Goal: Task Accomplishment & Management: Use online tool/utility

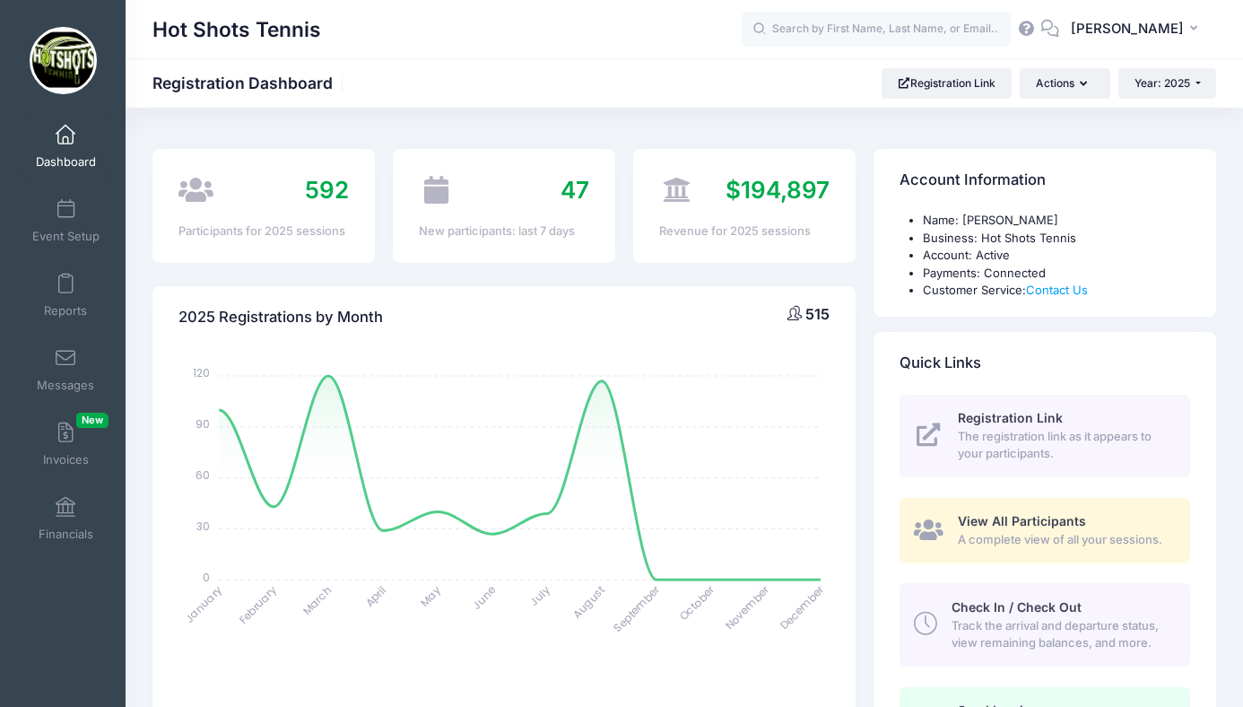
select select
click at [69, 295] on link "Reports" at bounding box center [65, 295] width 85 height 63
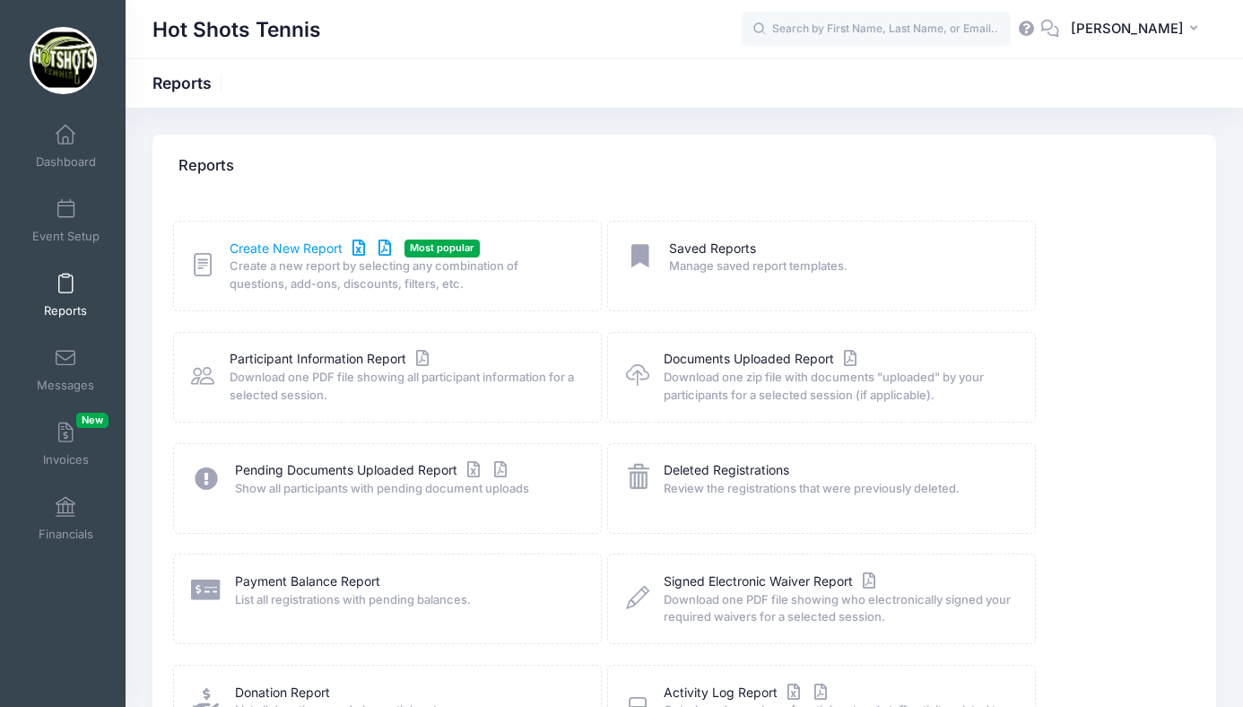
click at [302, 247] on link "Create New Report" at bounding box center [313, 249] width 167 height 19
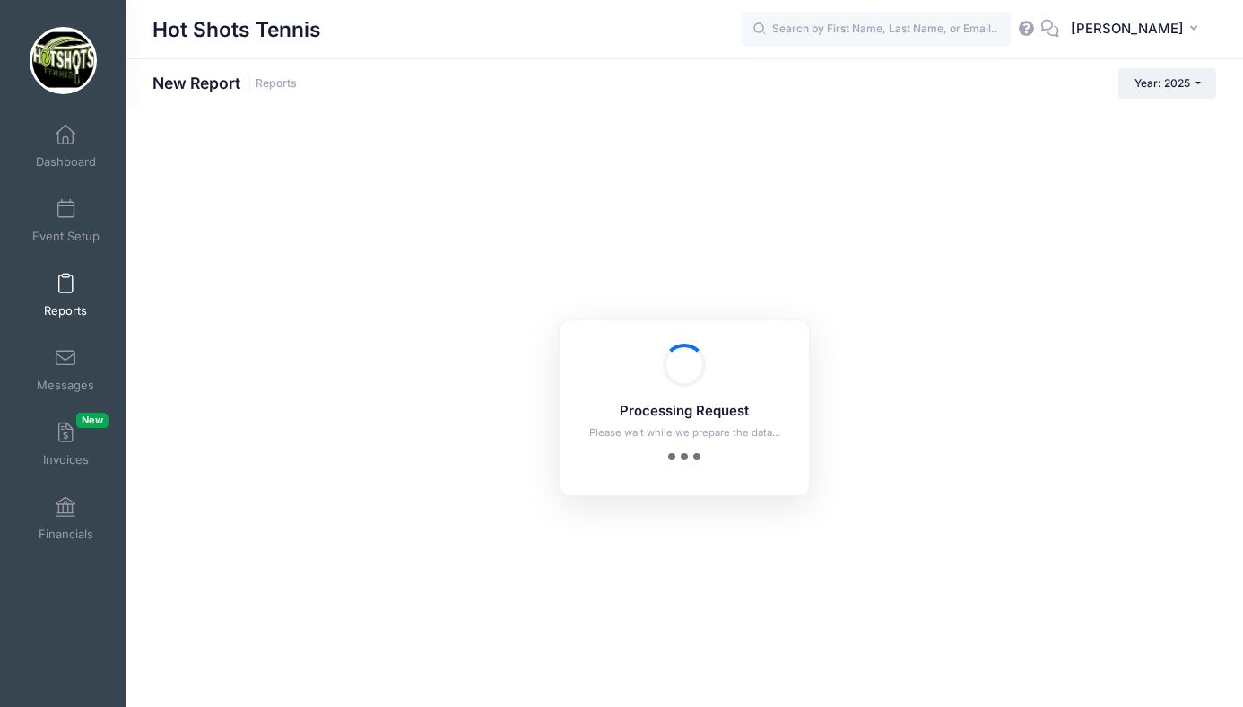
checkbox input "true"
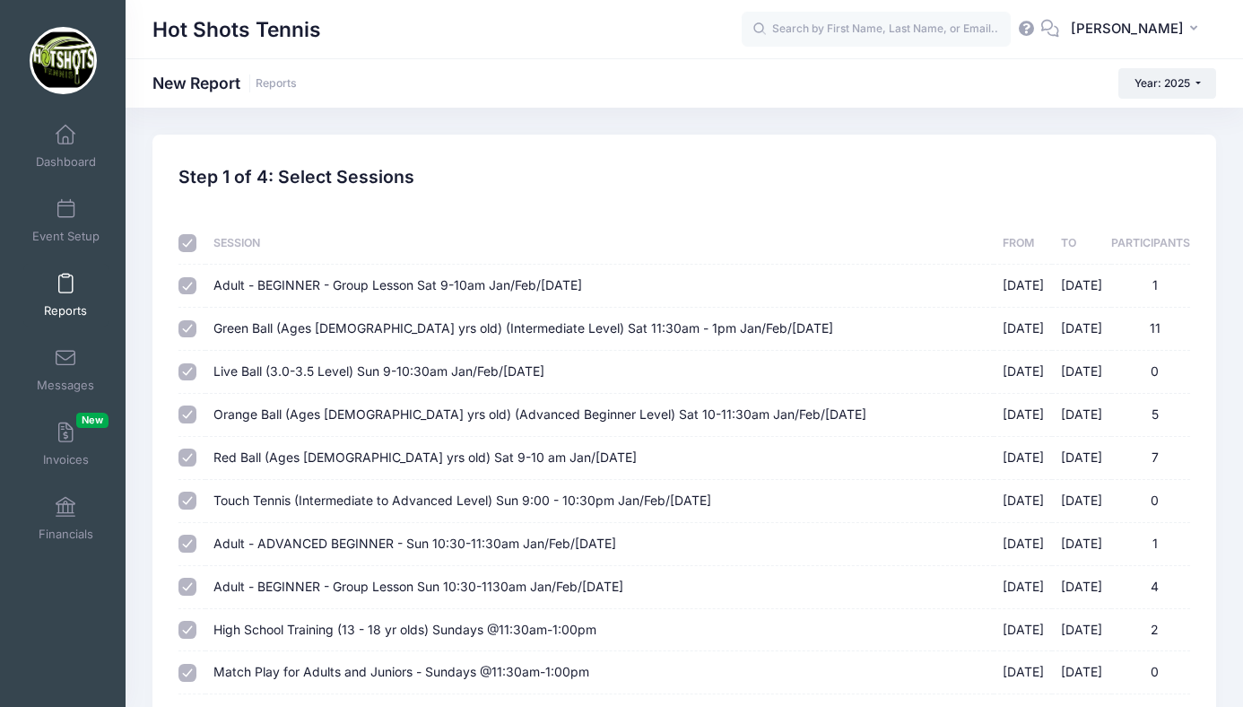
click at [187, 241] on input "checkbox" at bounding box center [188, 243] width 18 height 18
checkbox input "false"
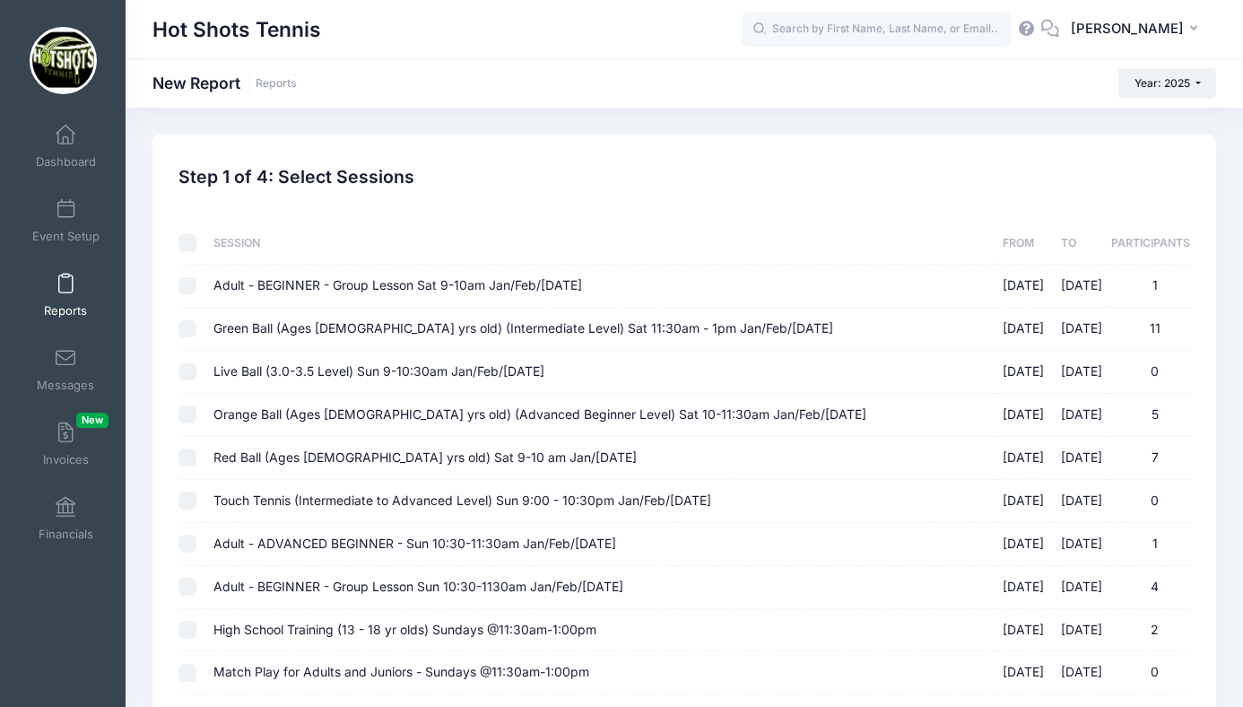
checkbox input "false"
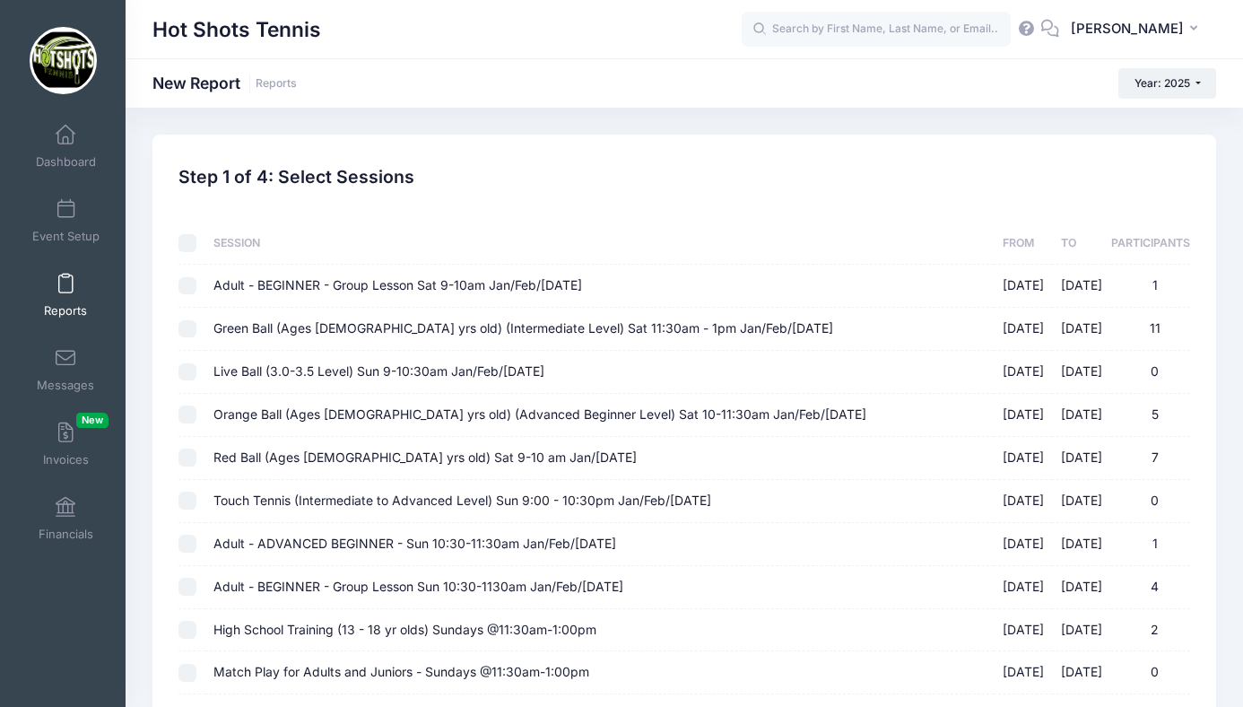
checkbox input "false"
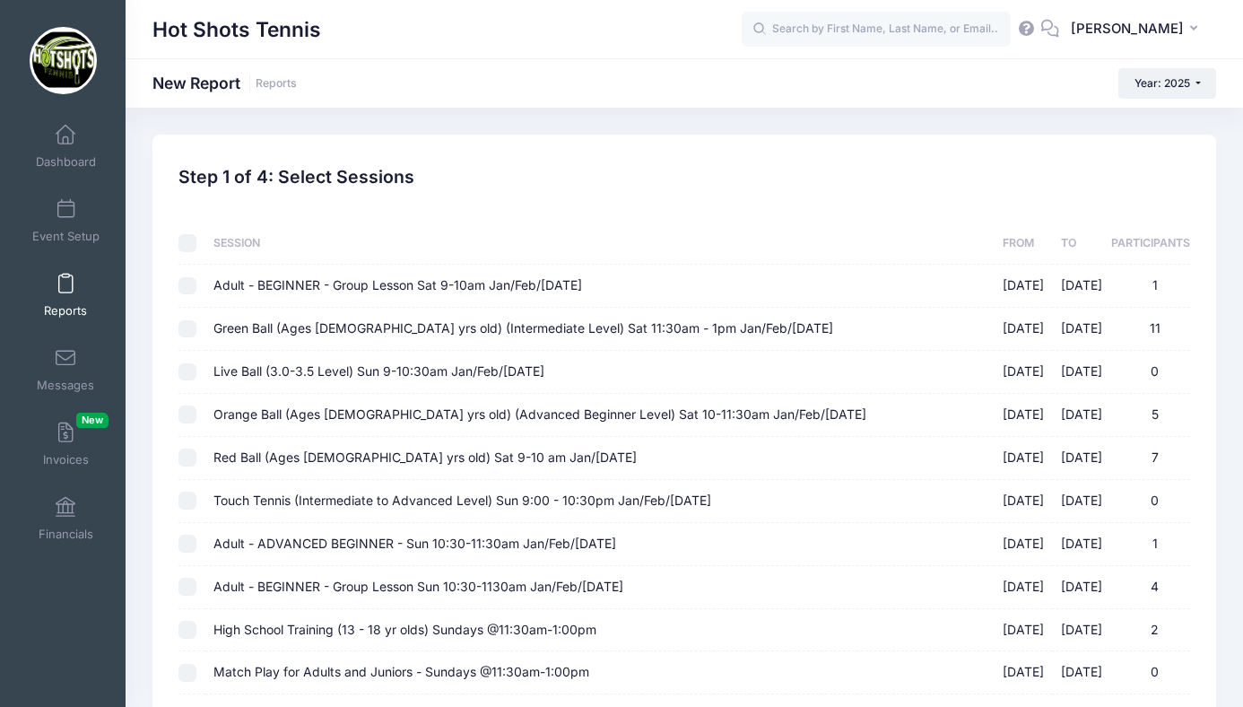
checkbox input "false"
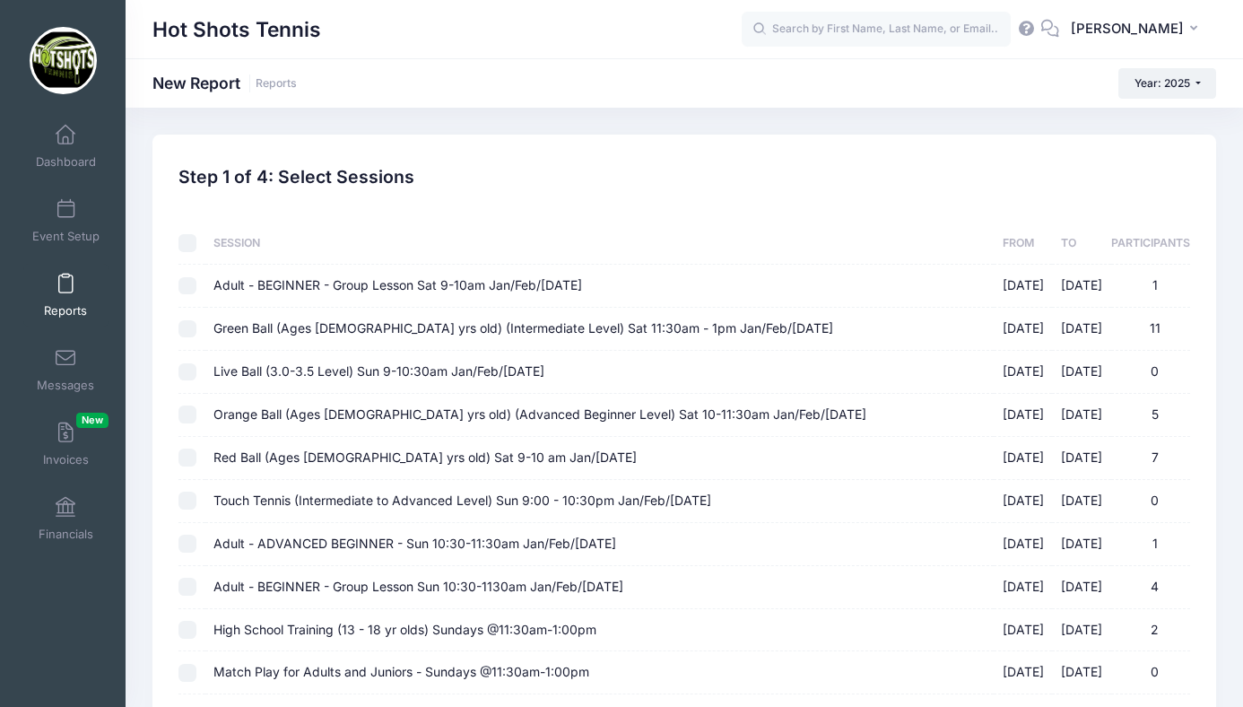
checkbox input "false"
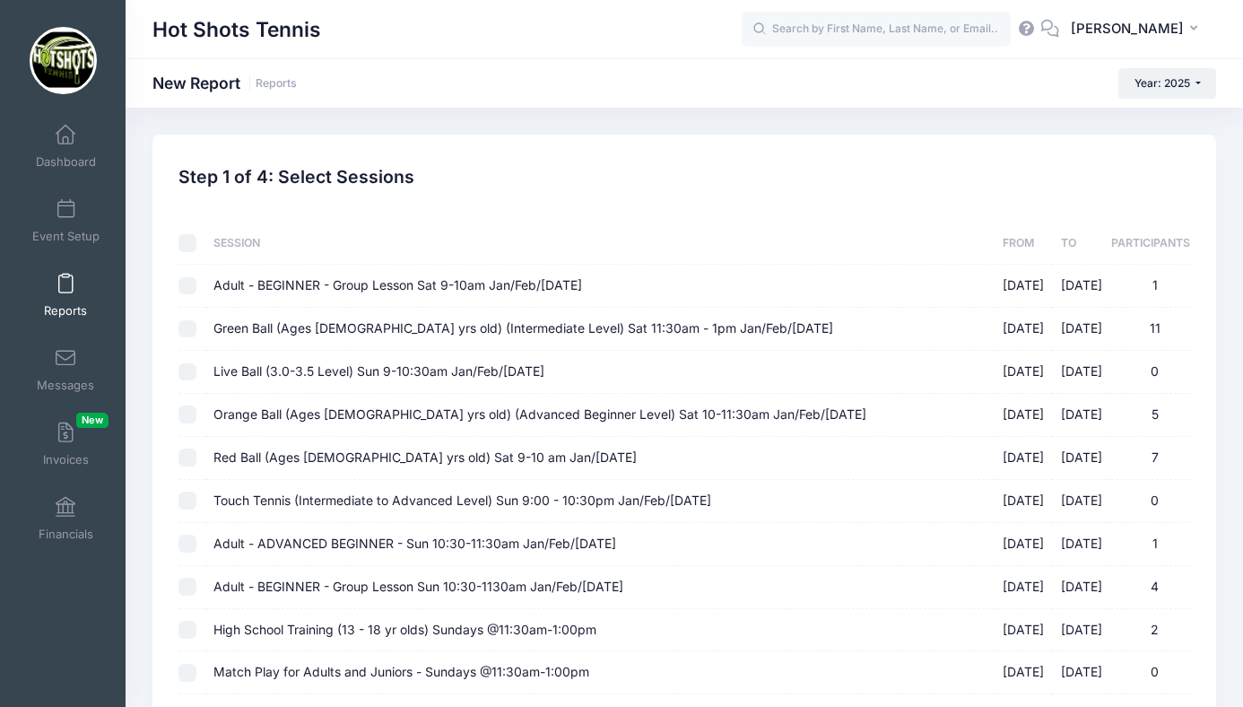
checkbox input "false"
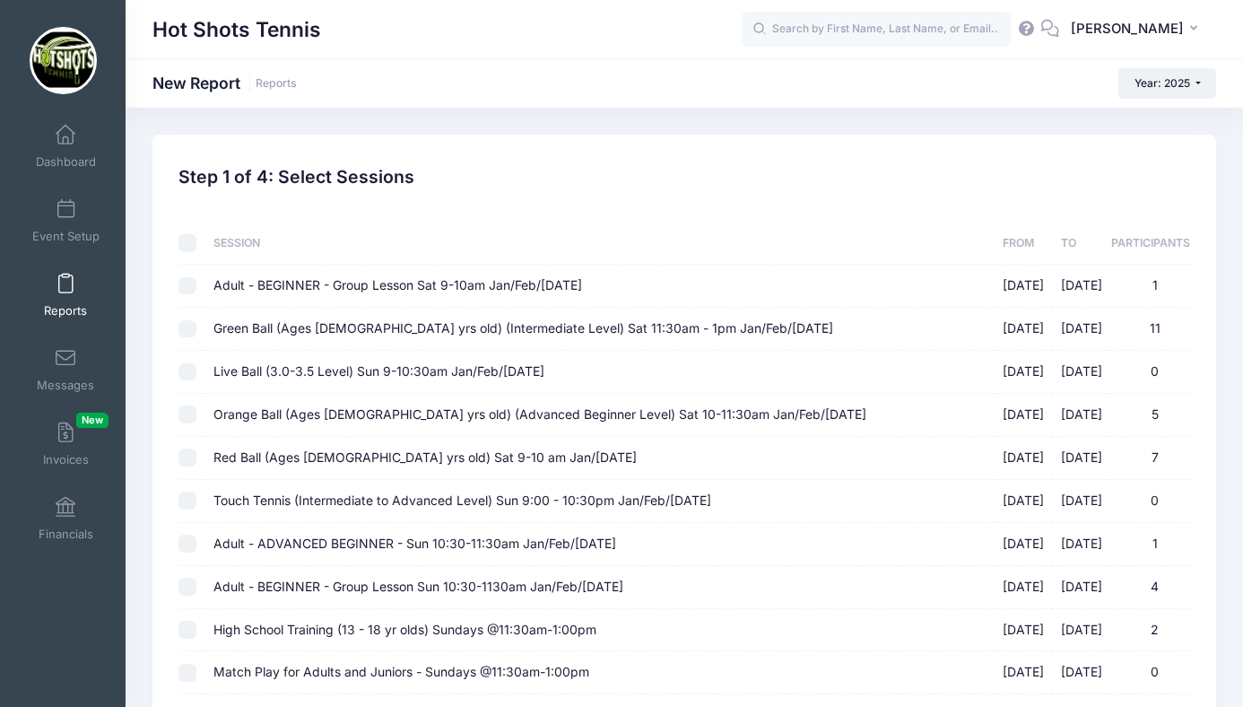
checkbox input "false"
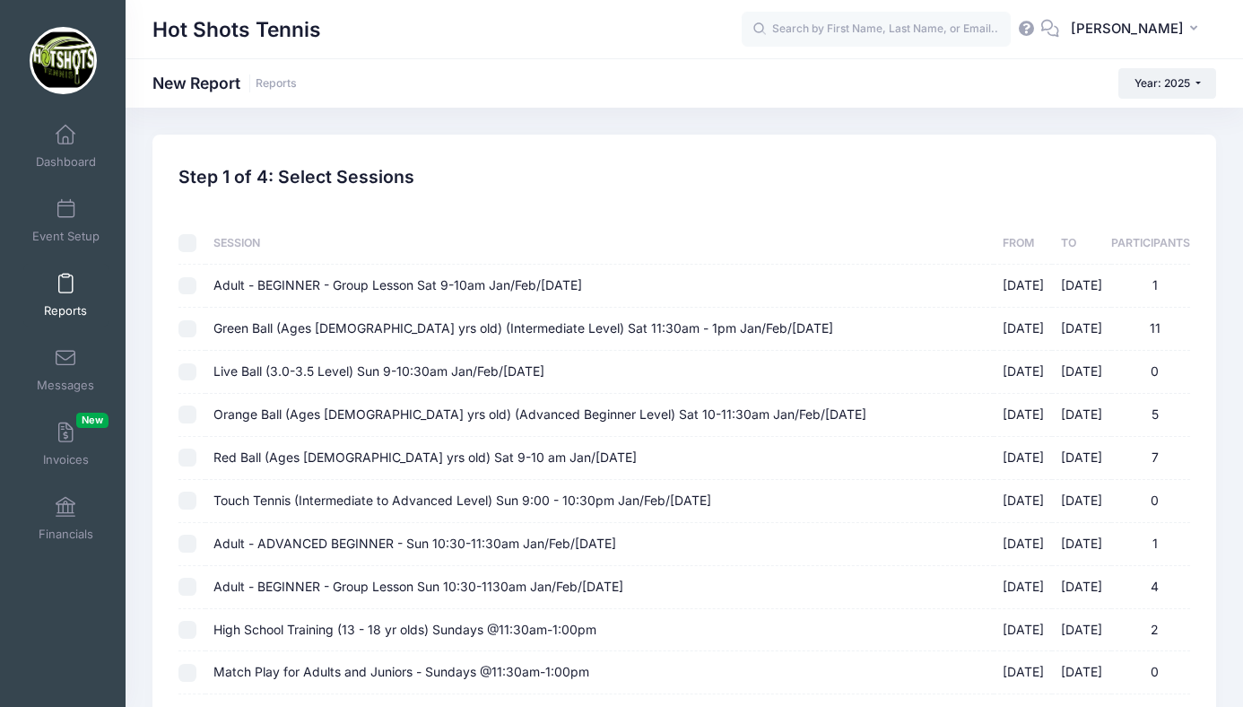
checkbox input "false"
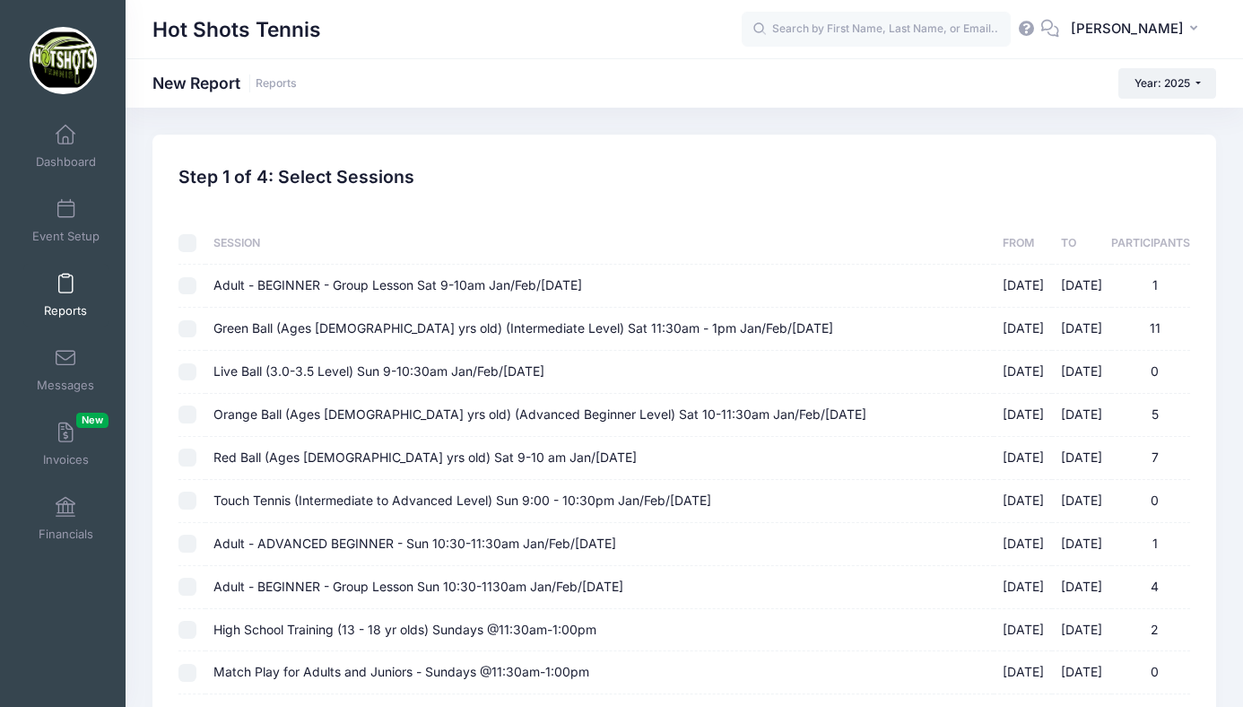
checkbox input "false"
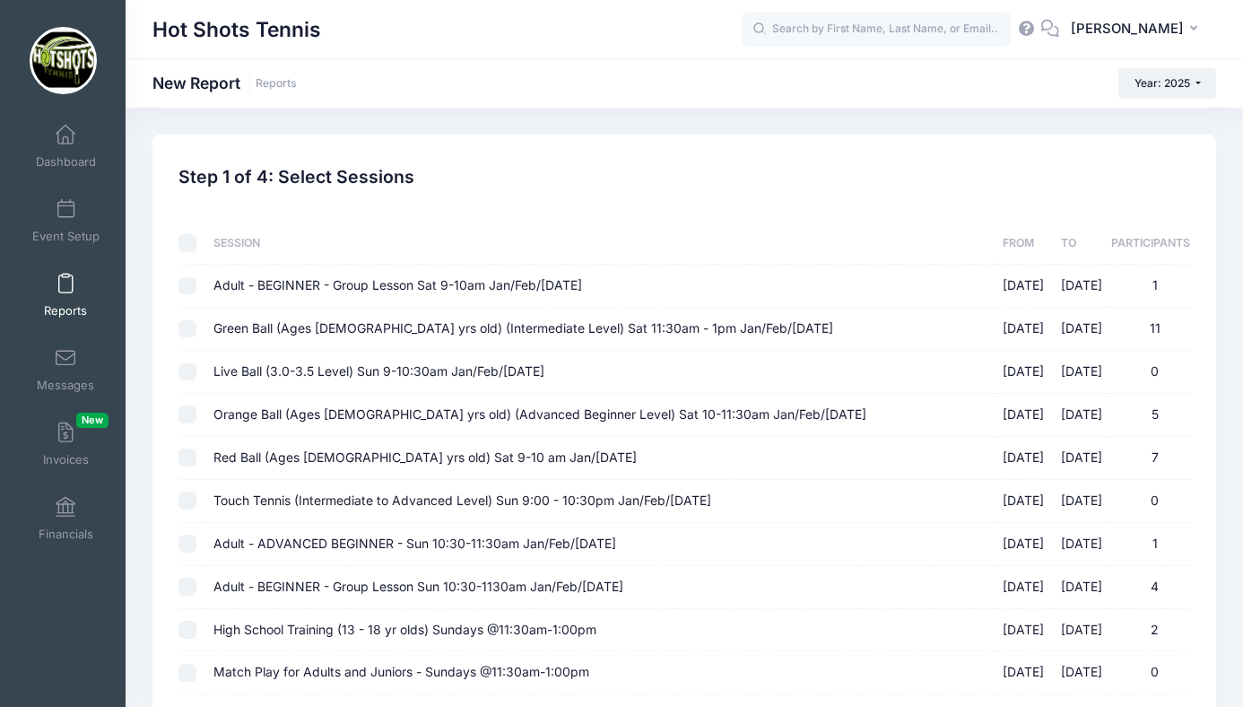
checkbox input "false"
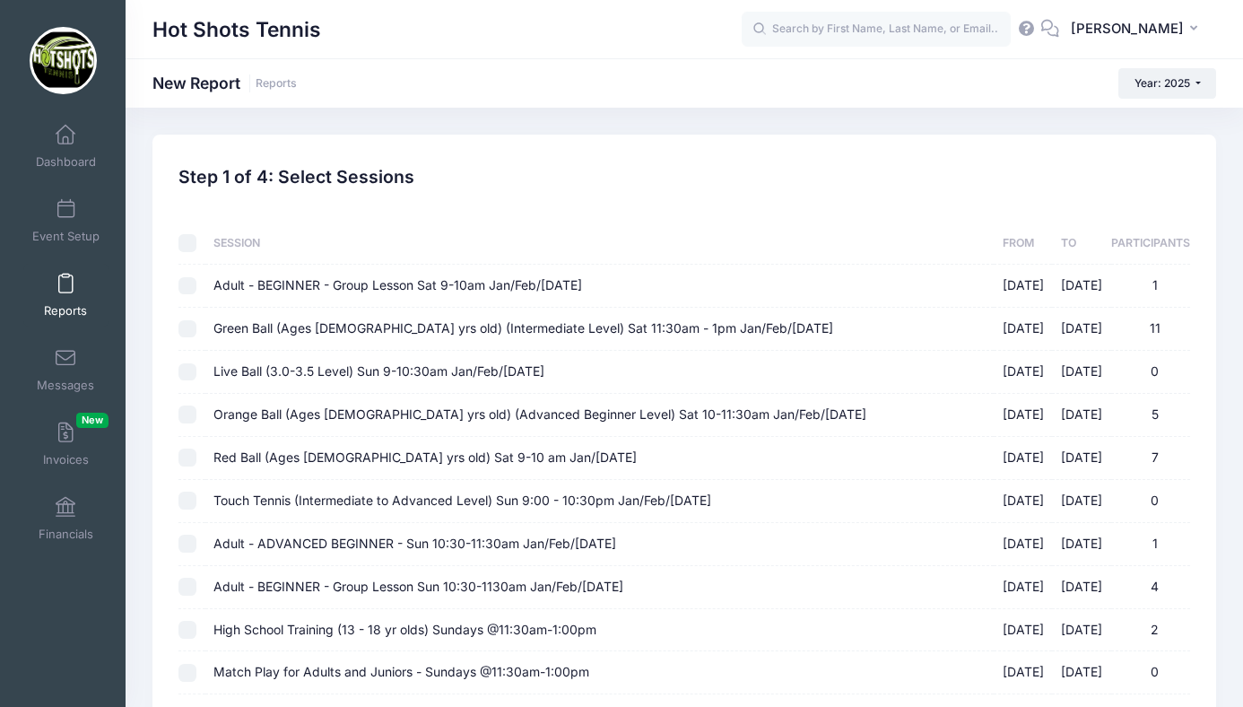
checkbox input "false"
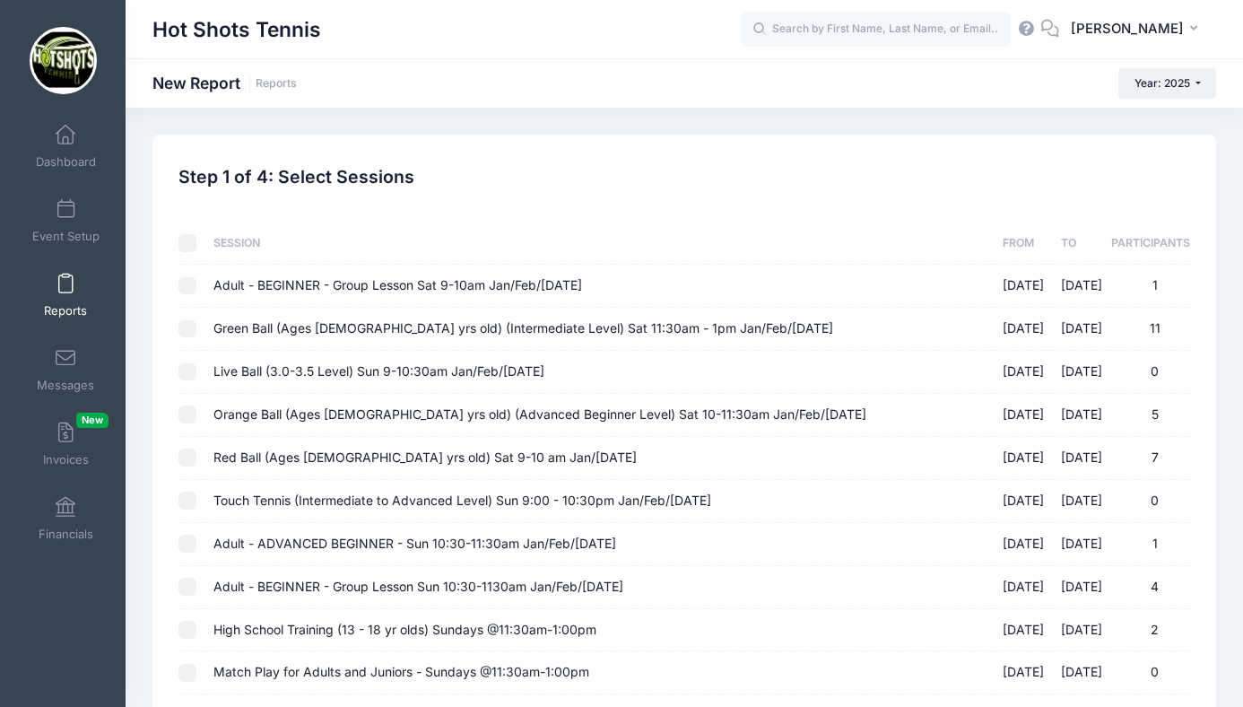
checkbox input "false"
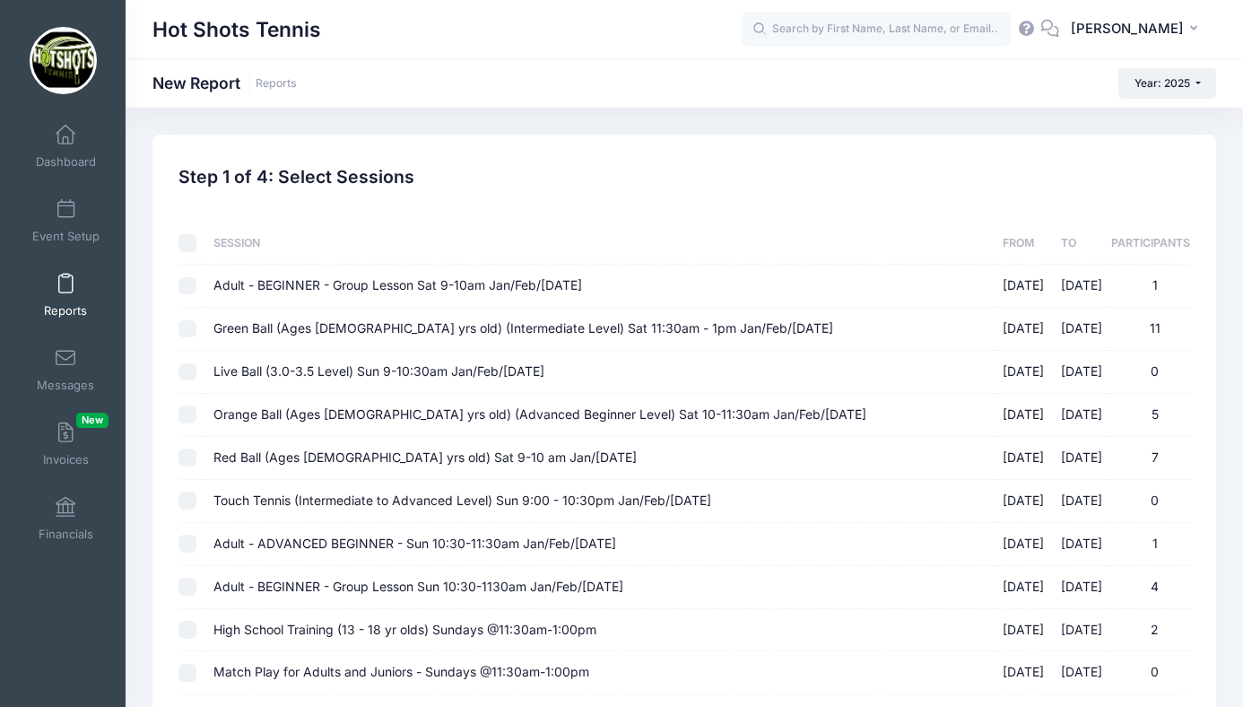
checkbox input "false"
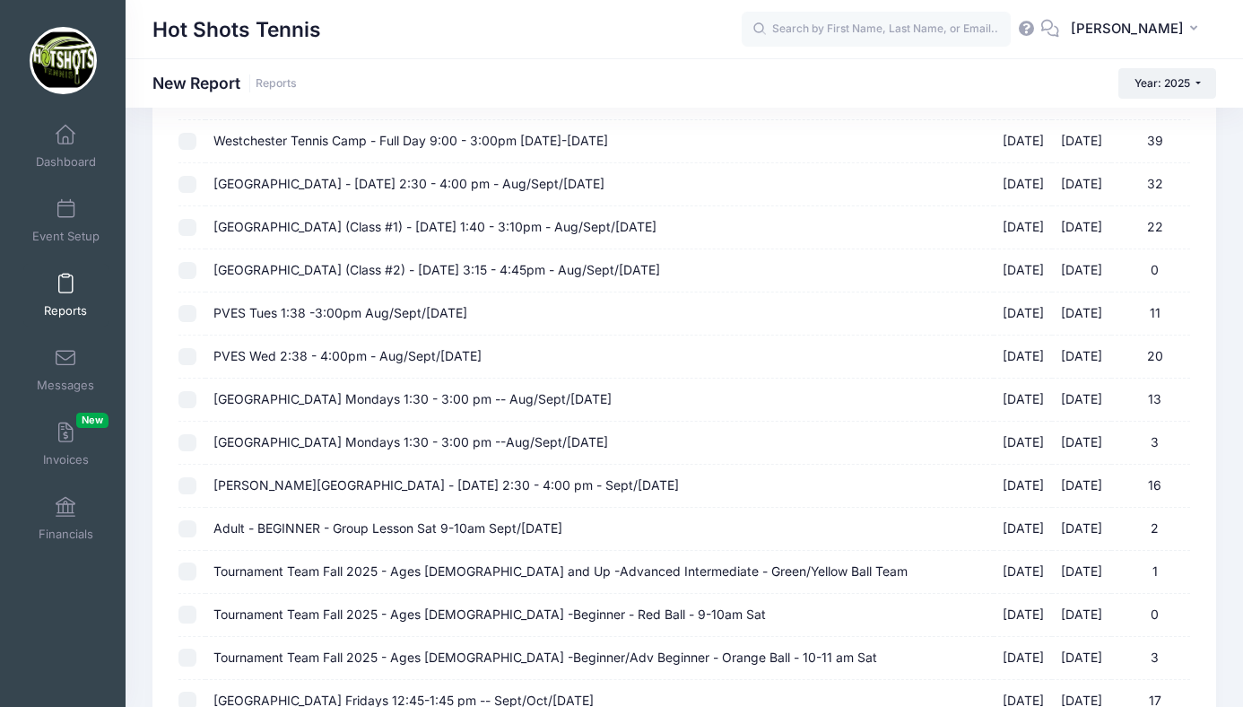
scroll to position [1677, 0]
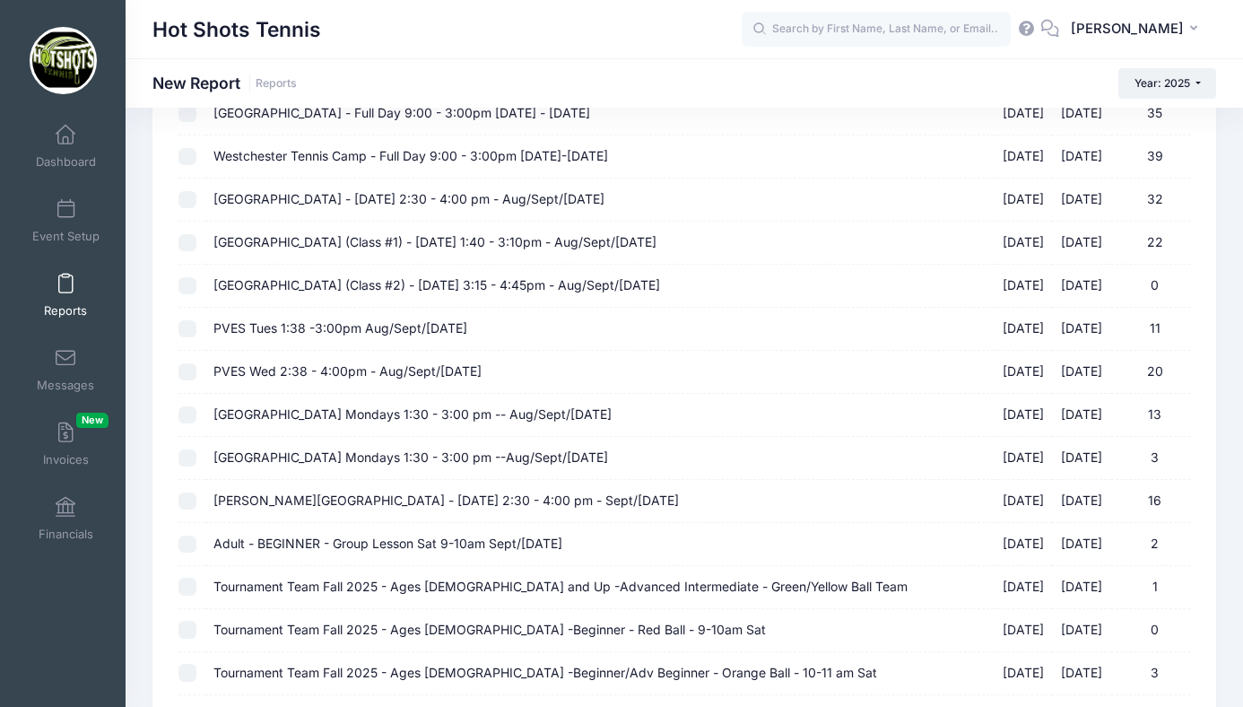
click at [265, 198] on span "[GEOGRAPHIC_DATA] - [DATE] 2:30 - 4:00 pm - Aug/Sept/[DATE]" at bounding box center [408, 198] width 391 height 15
click at [196, 198] on input "Kentwood Elementary - Friday 2:30 - 4:00 pm - Aug/Sept/Oct 2025 08/15/2025 - 10…" at bounding box center [188, 200] width 18 height 18
checkbox input "true"
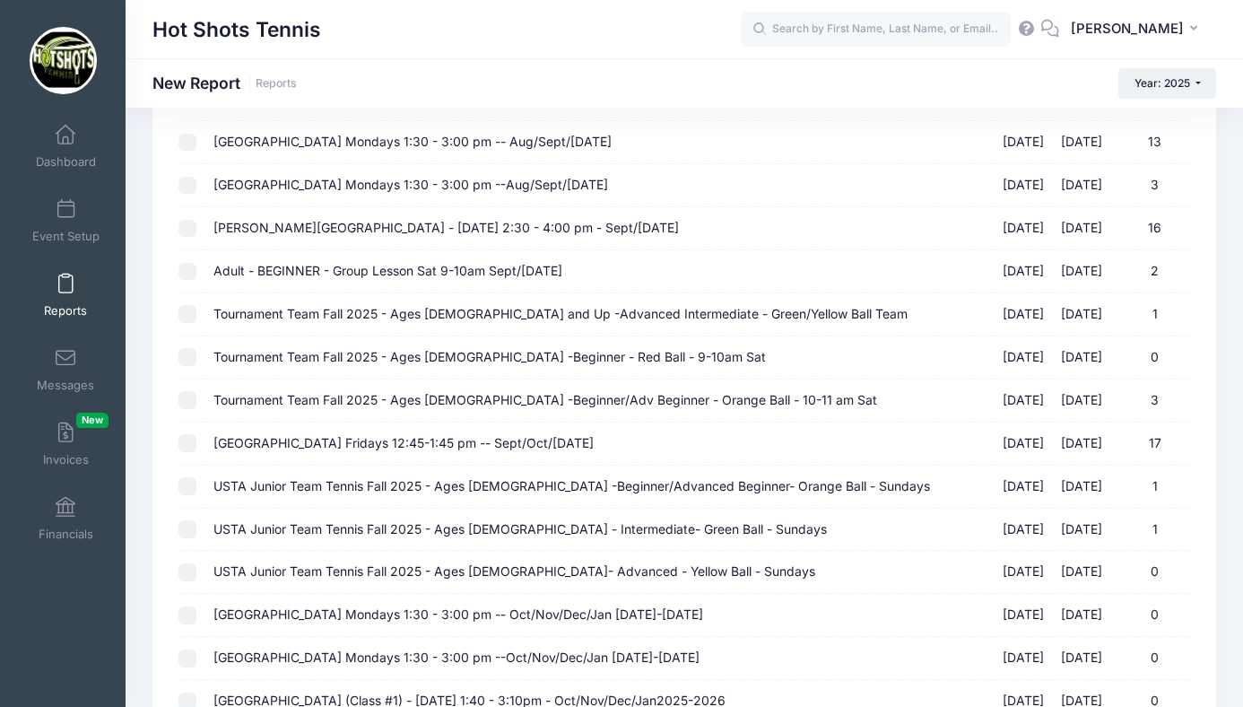
scroll to position [2319, 0]
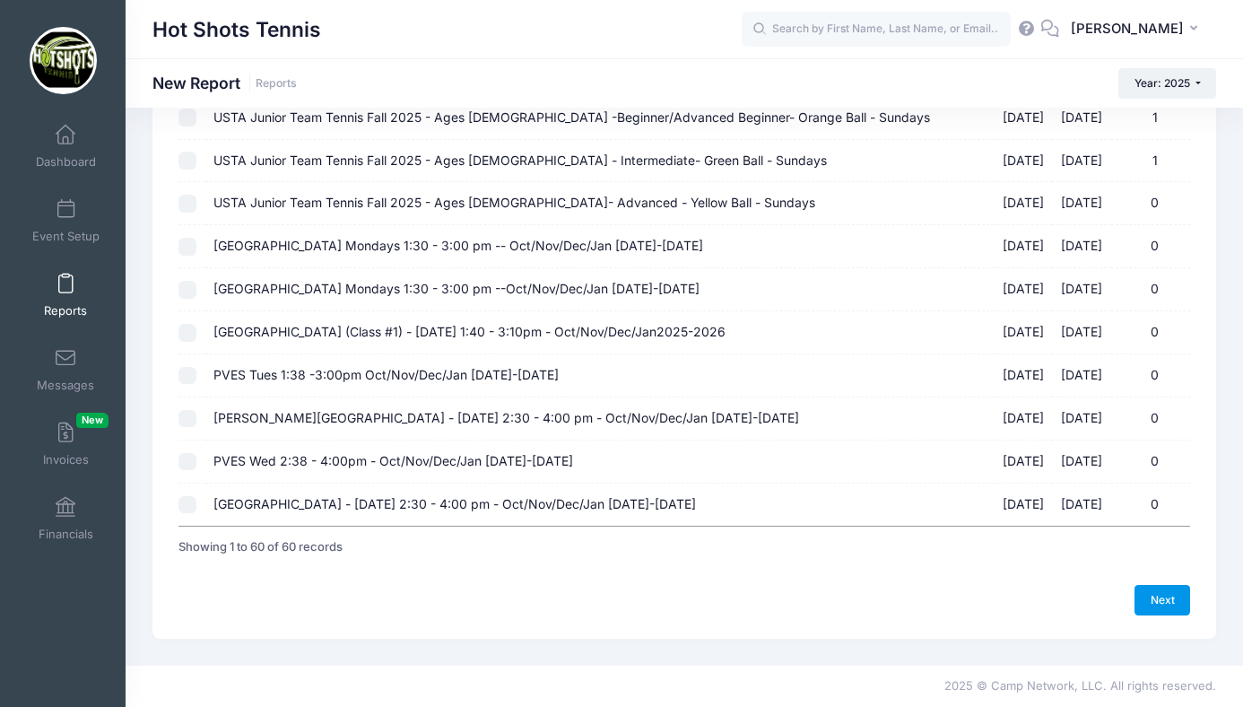
click at [1155, 595] on link "Next" at bounding box center [1163, 600] width 56 height 30
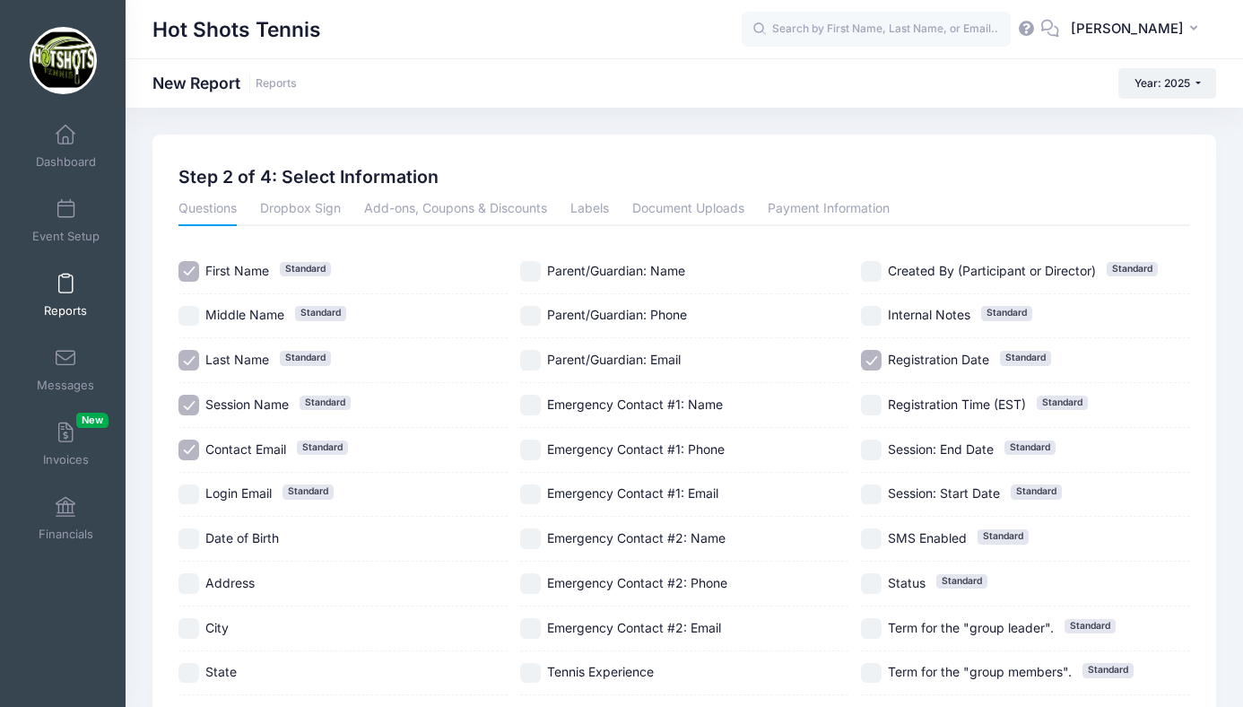
click at [197, 399] on input "Session Name Standard" at bounding box center [189, 405] width 21 height 21
checkbox input "false"
click at [535, 315] on input "Parent/Guardian: Phone" at bounding box center [530, 316] width 21 height 21
checkbox input "true"
click at [880, 357] on input "Registration Date Standard" at bounding box center [871, 360] width 21 height 21
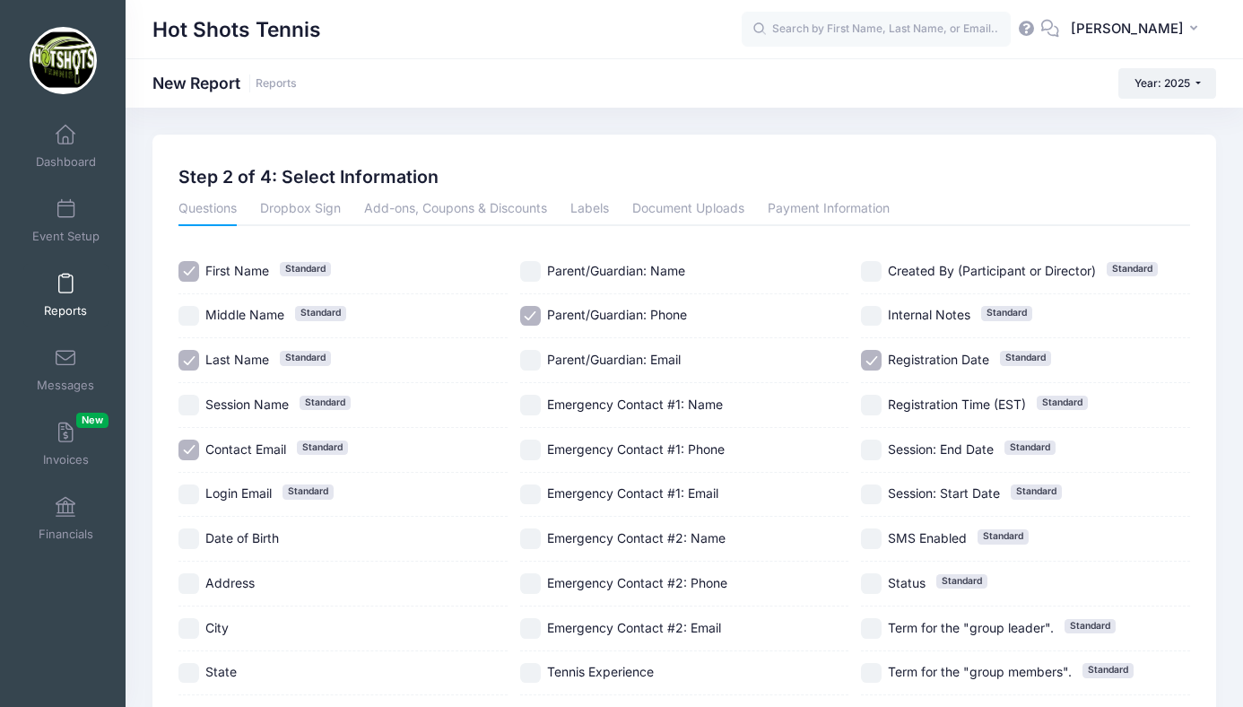
checkbox input "false"
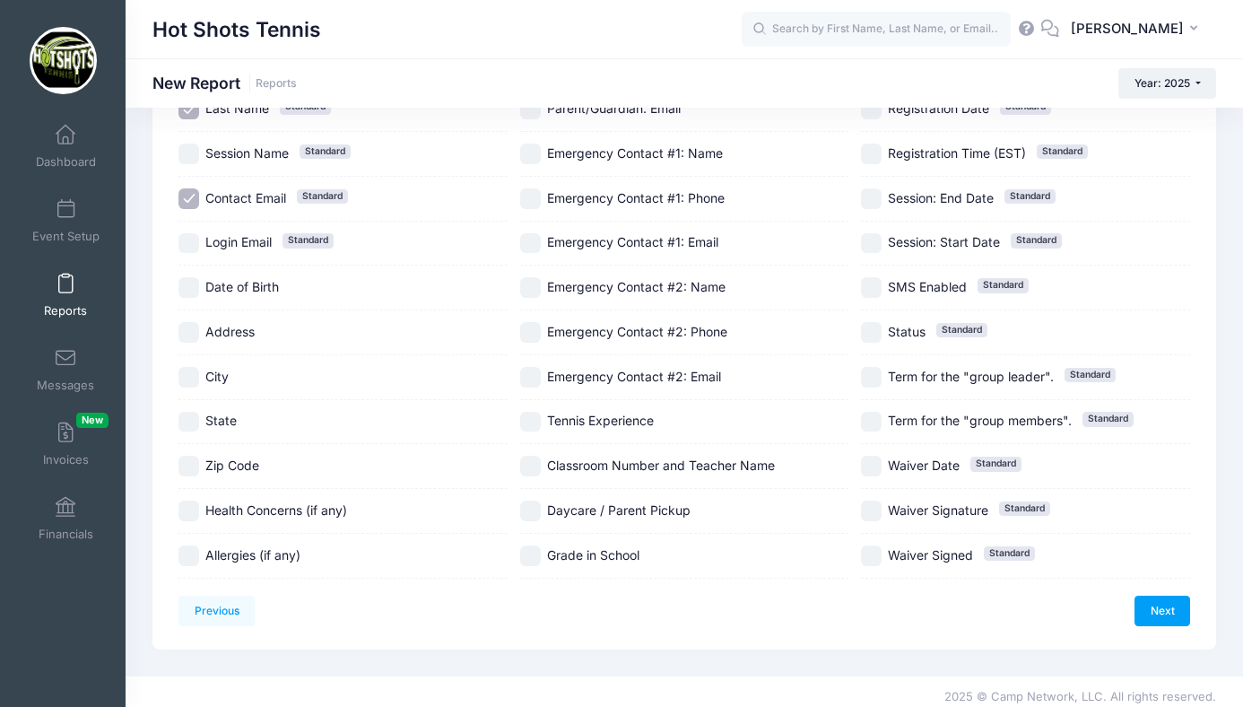
scroll to position [262, 0]
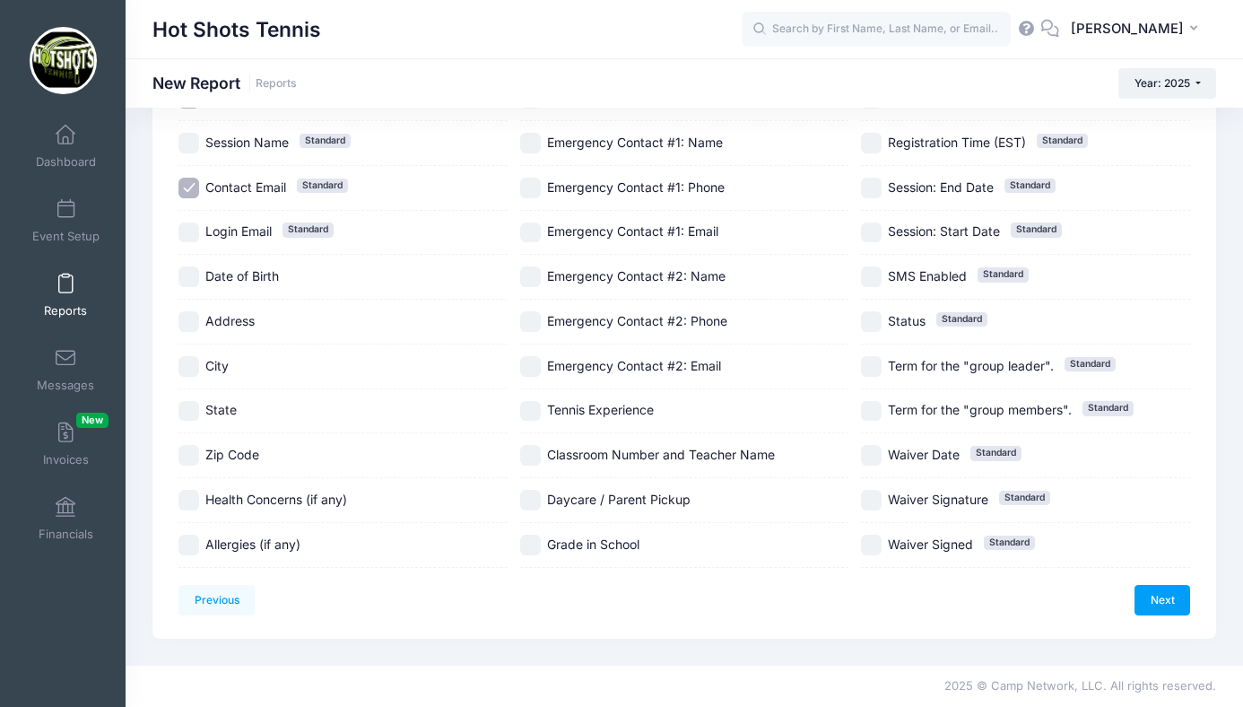
click at [193, 276] on input "Date of Birth" at bounding box center [189, 276] width 21 height 21
checkbox input "true"
click at [191, 500] on input "Health Concerns (if any)" at bounding box center [189, 500] width 21 height 21
checkbox input "true"
click at [532, 495] on input "Daycare / Parent Pickup" at bounding box center [530, 500] width 21 height 21
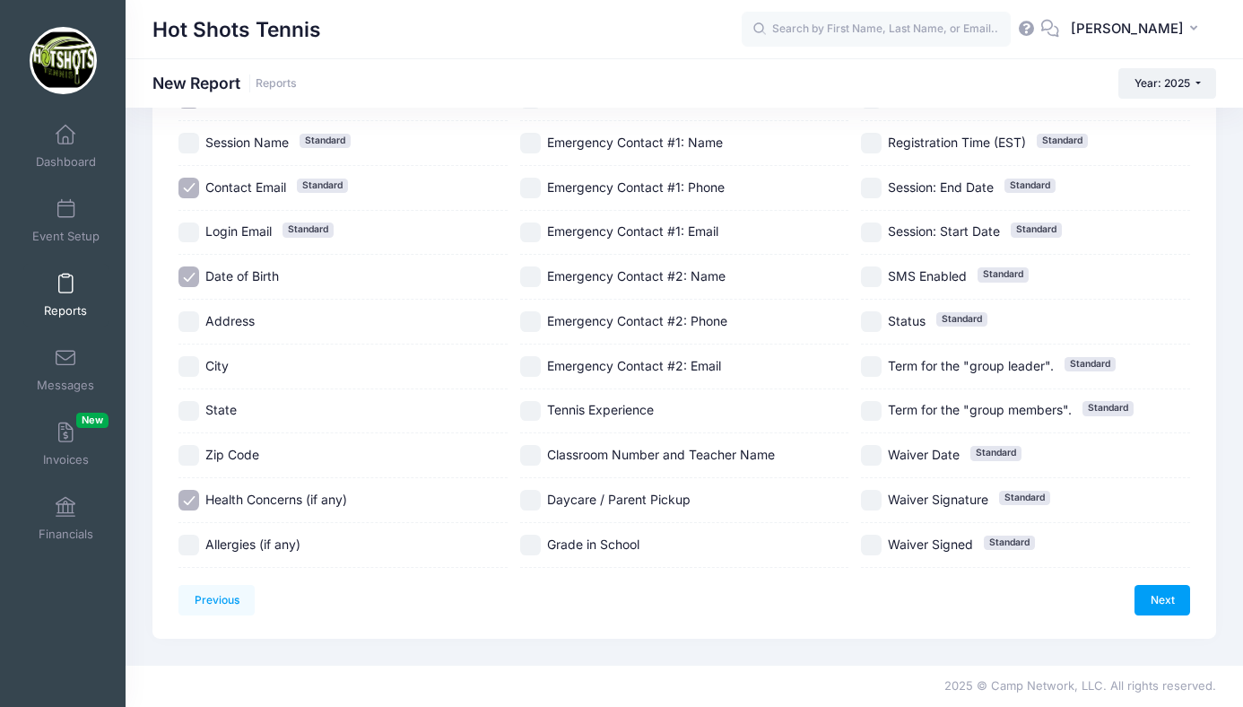
checkbox input "true"
click at [532, 544] on input "Grade in School" at bounding box center [530, 545] width 21 height 21
checkbox input "true"
click at [538, 457] on input "Classroom Number and Teacher Name" at bounding box center [530, 455] width 21 height 21
checkbox input "true"
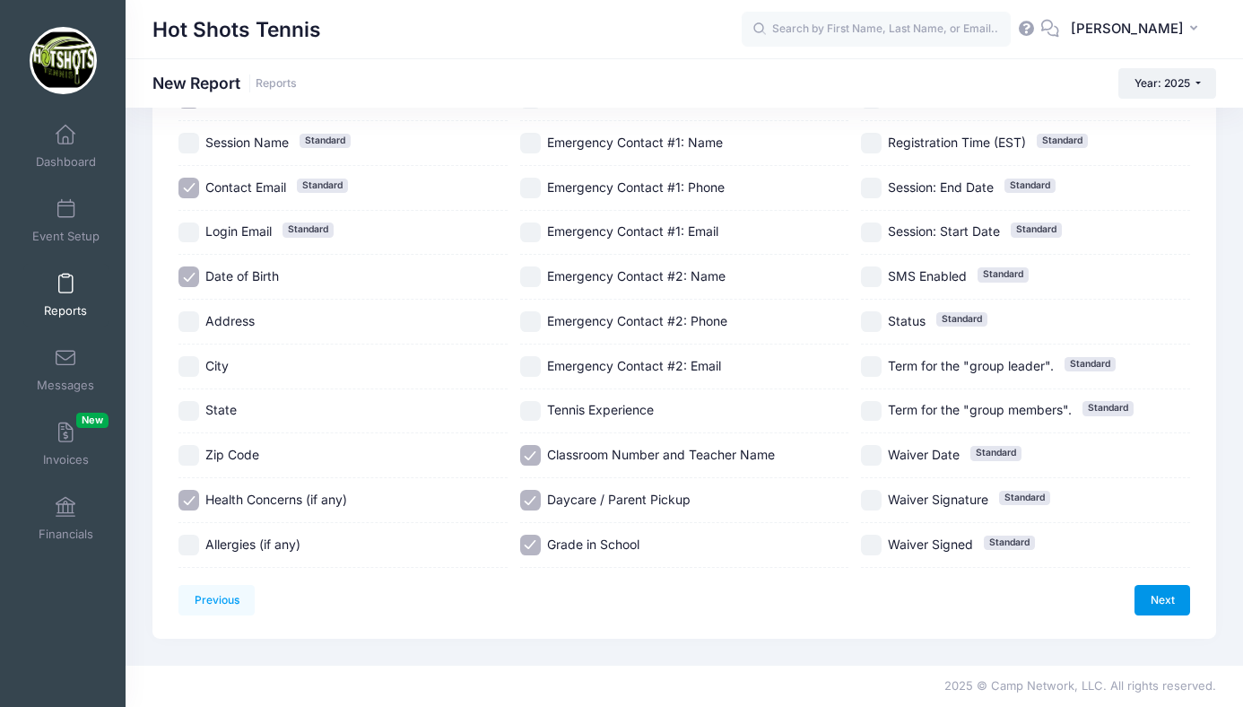
click at [1161, 594] on link "Next" at bounding box center [1163, 600] width 56 height 30
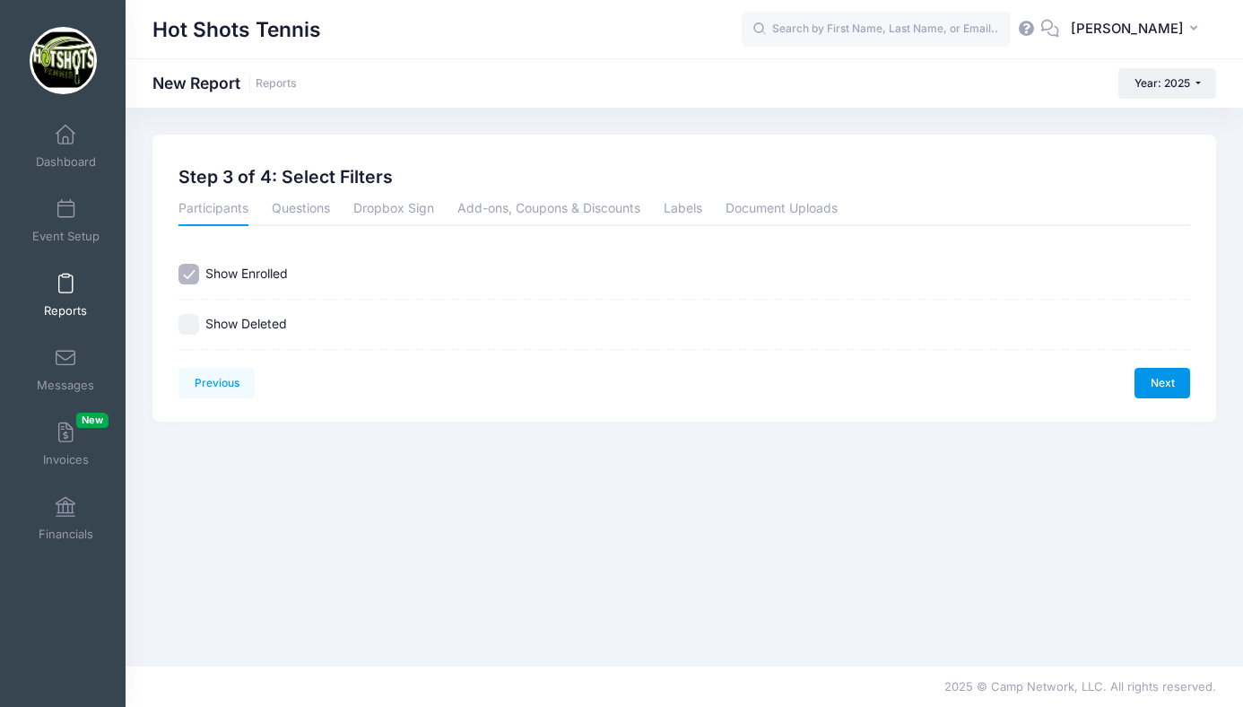
scroll to position [0, 0]
click at [1151, 382] on link "Next" at bounding box center [1163, 383] width 56 height 30
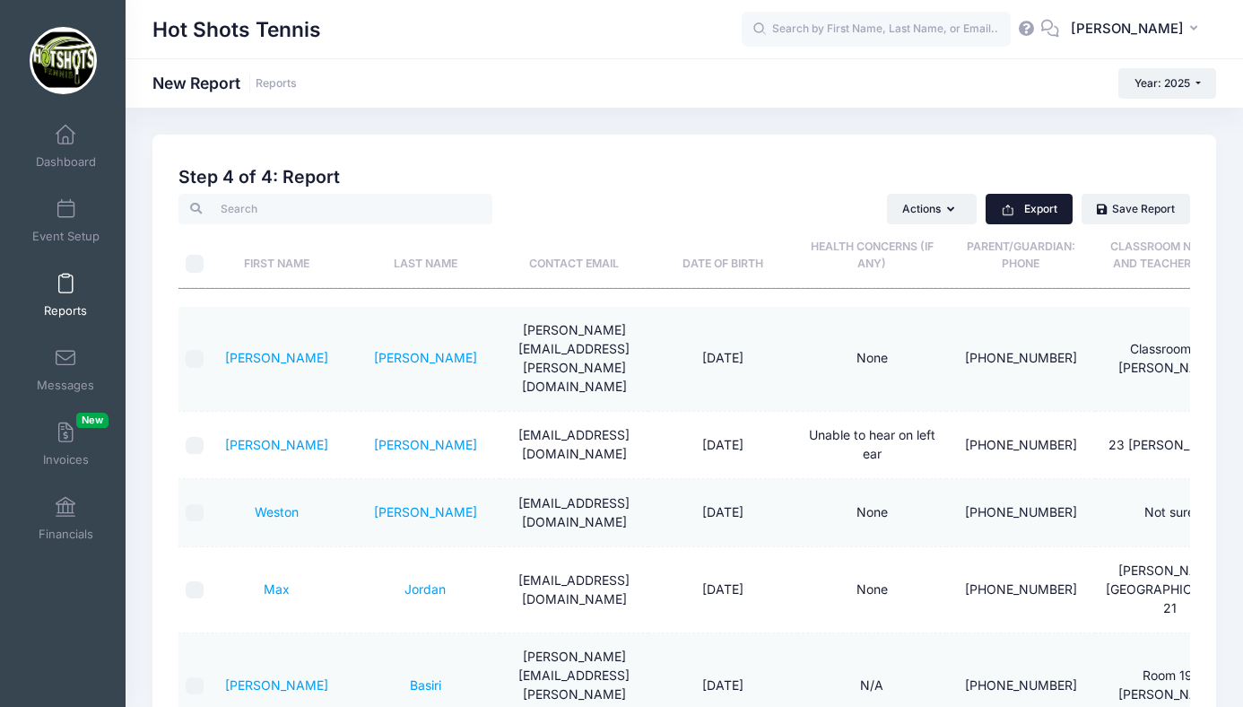
click at [1049, 204] on button "Export" at bounding box center [1029, 209] width 87 height 30
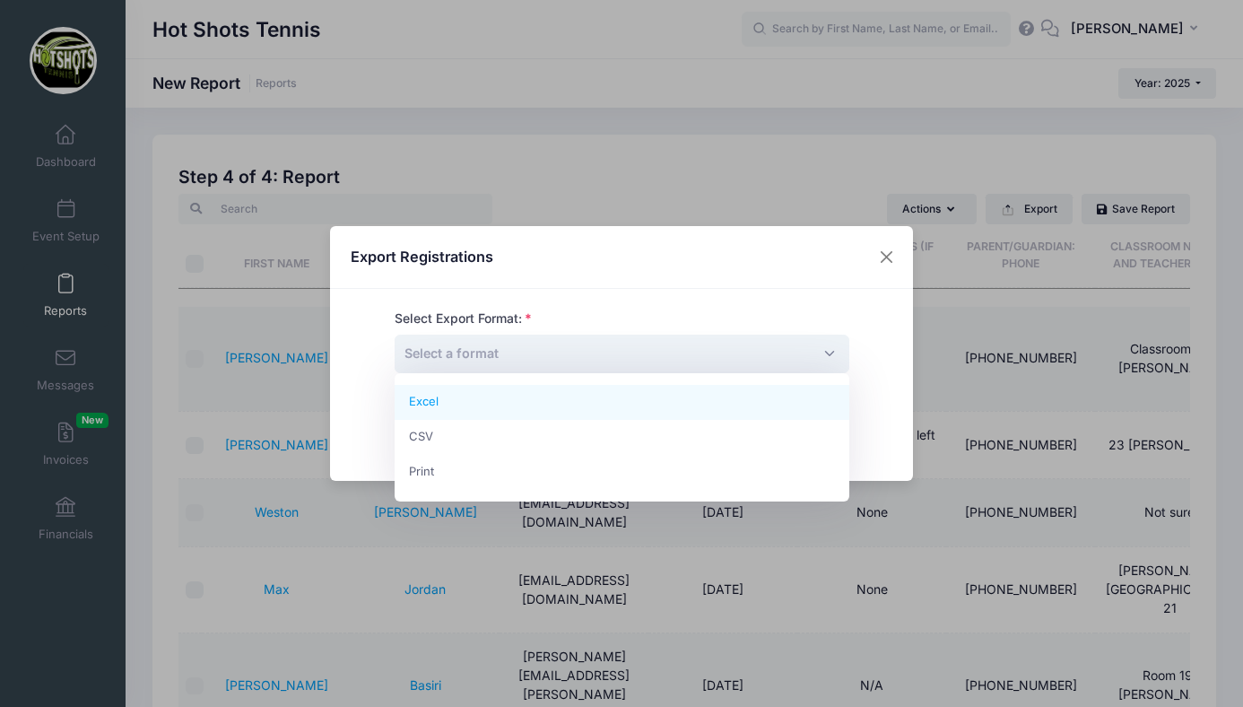
click at [688, 349] on span "Select a format" at bounding box center [622, 354] width 455 height 39
select select "excel"
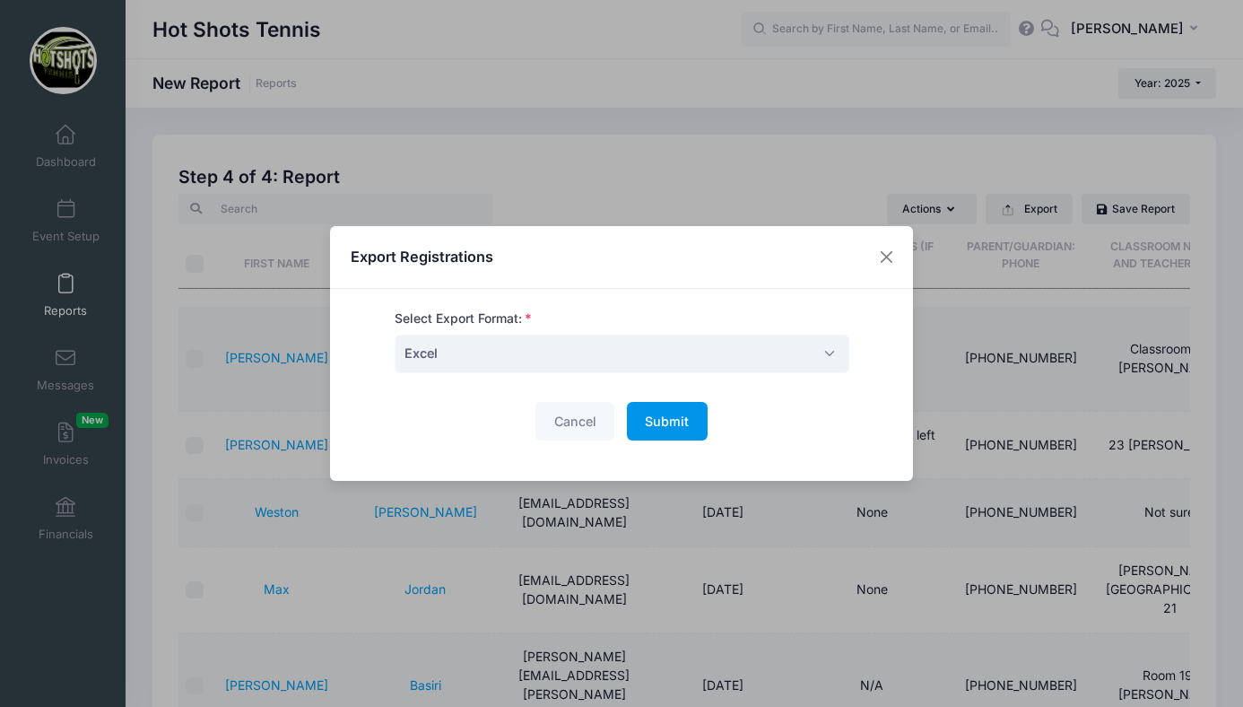
click at [663, 417] on span "Submit" at bounding box center [667, 421] width 44 height 15
